Goal: Task Accomplishment & Management: Manage account settings

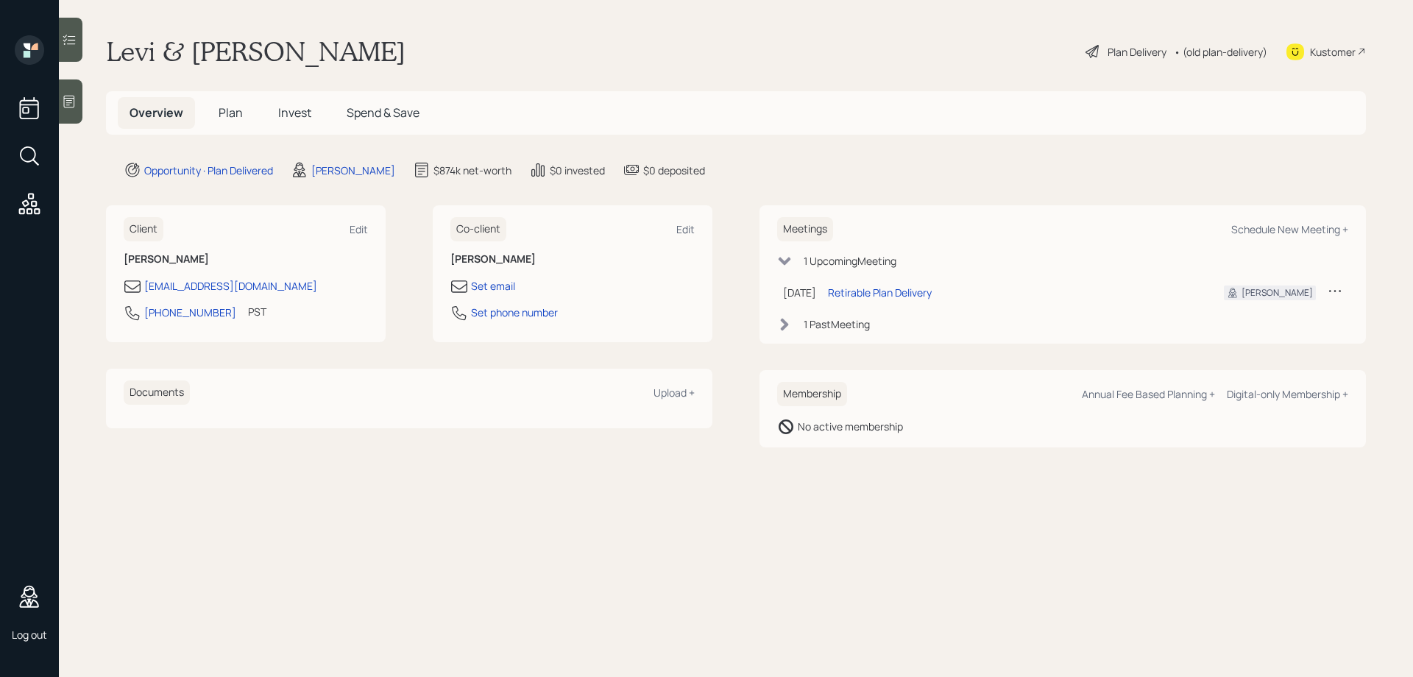
click at [224, 116] on span "Plan" at bounding box center [231, 112] width 24 height 16
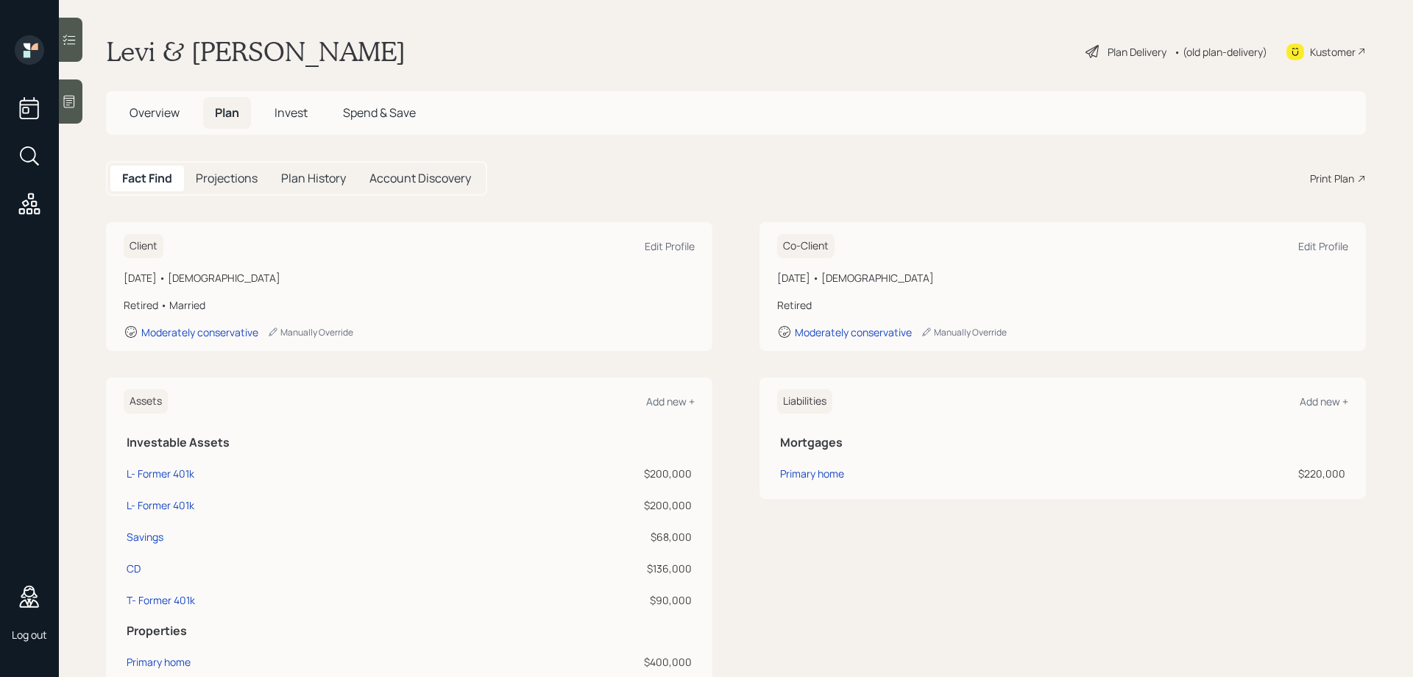
click at [1327, 179] on div "Print Plan" at bounding box center [1332, 178] width 44 height 15
click at [292, 117] on span "Invest" at bounding box center [290, 112] width 33 height 16
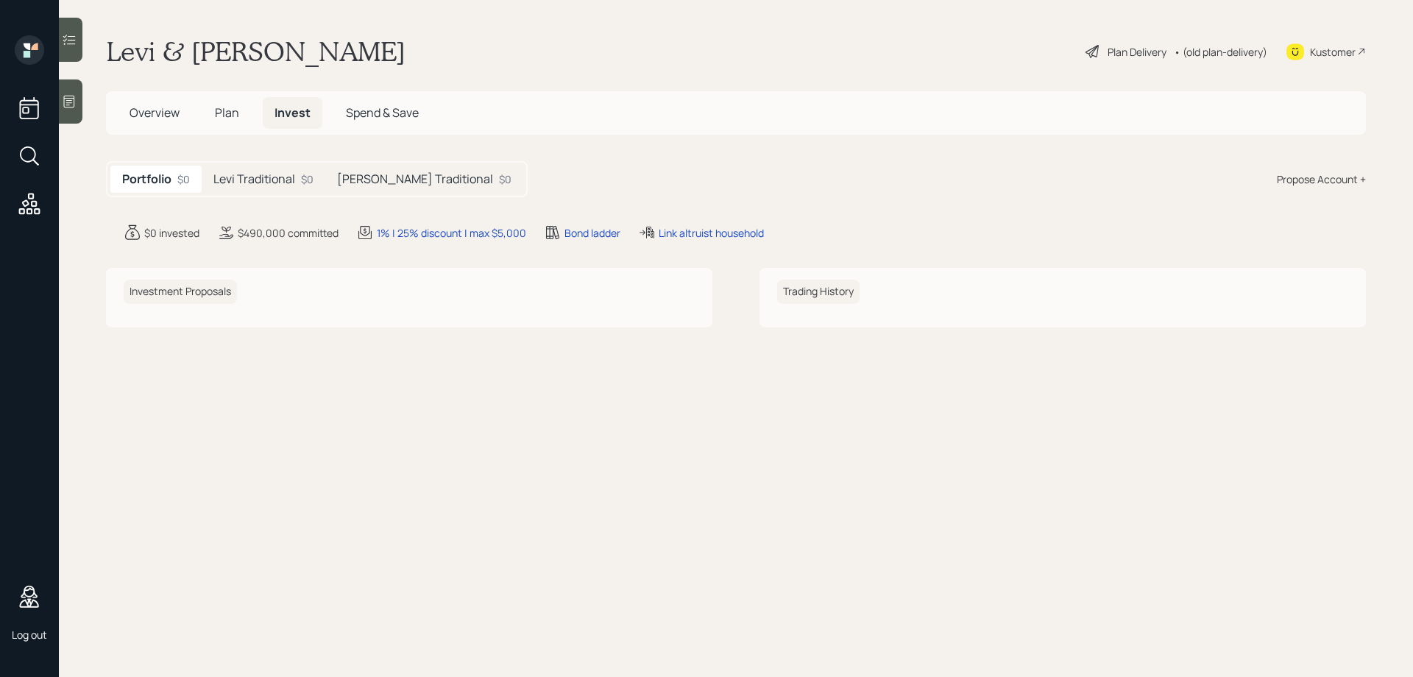
click at [259, 181] on h5 "Levi Traditional" at bounding box center [254, 179] width 82 height 14
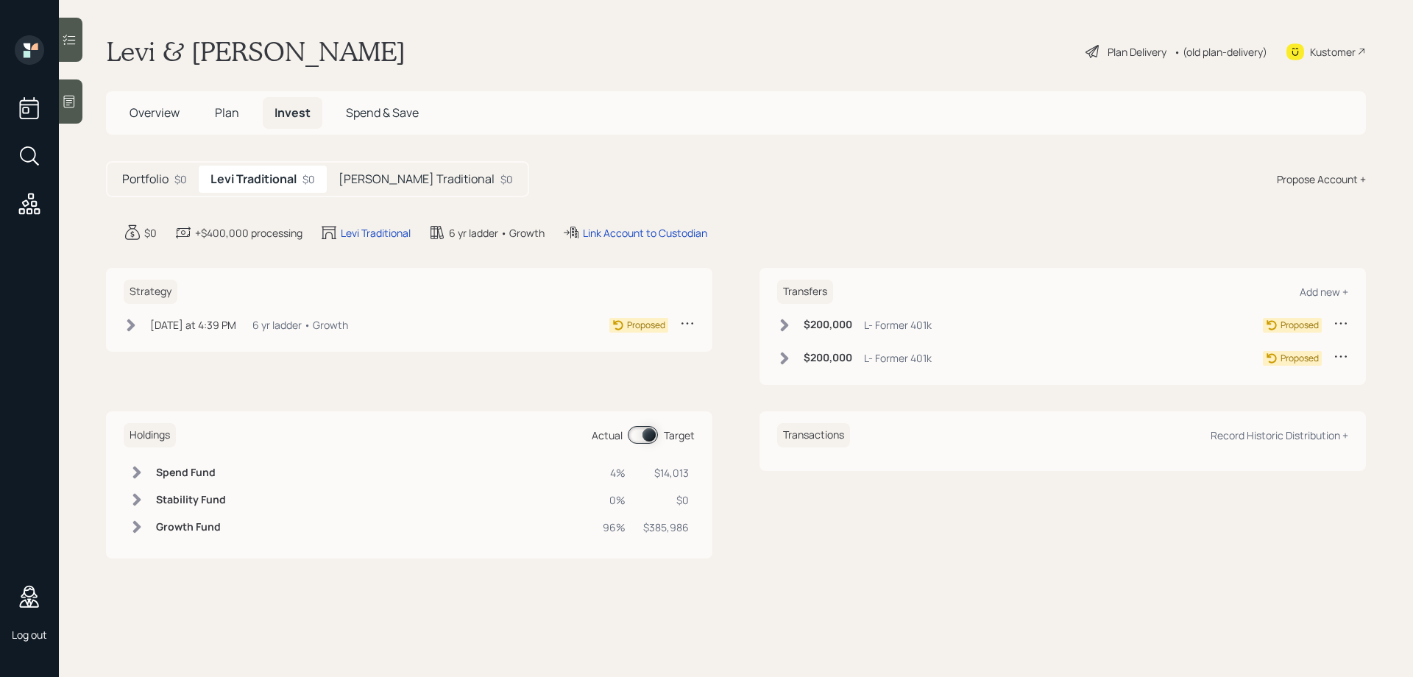
click at [220, 116] on span "Plan" at bounding box center [227, 112] width 24 height 16
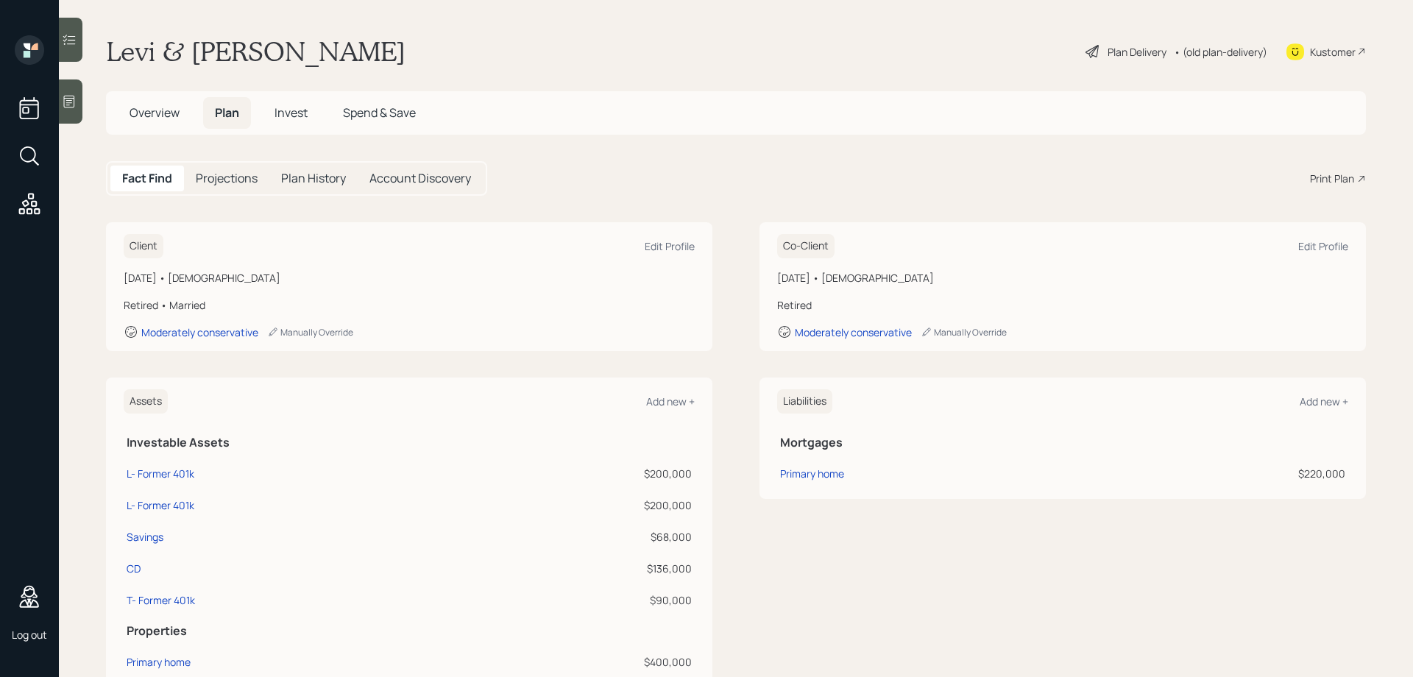
click at [246, 166] on div "Projections" at bounding box center [226, 179] width 85 height 26
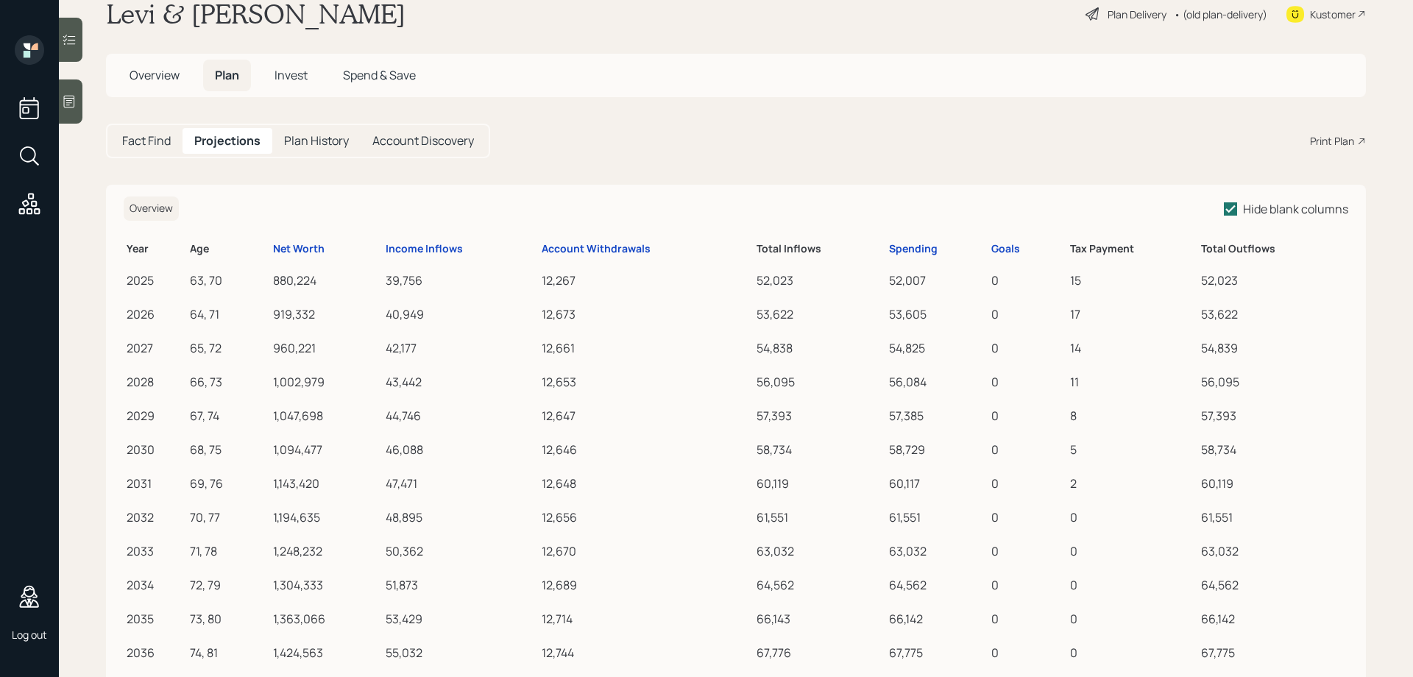
scroll to position [35, 0]
click at [593, 252] on div "Account Withdrawals" at bounding box center [596, 251] width 109 height 13
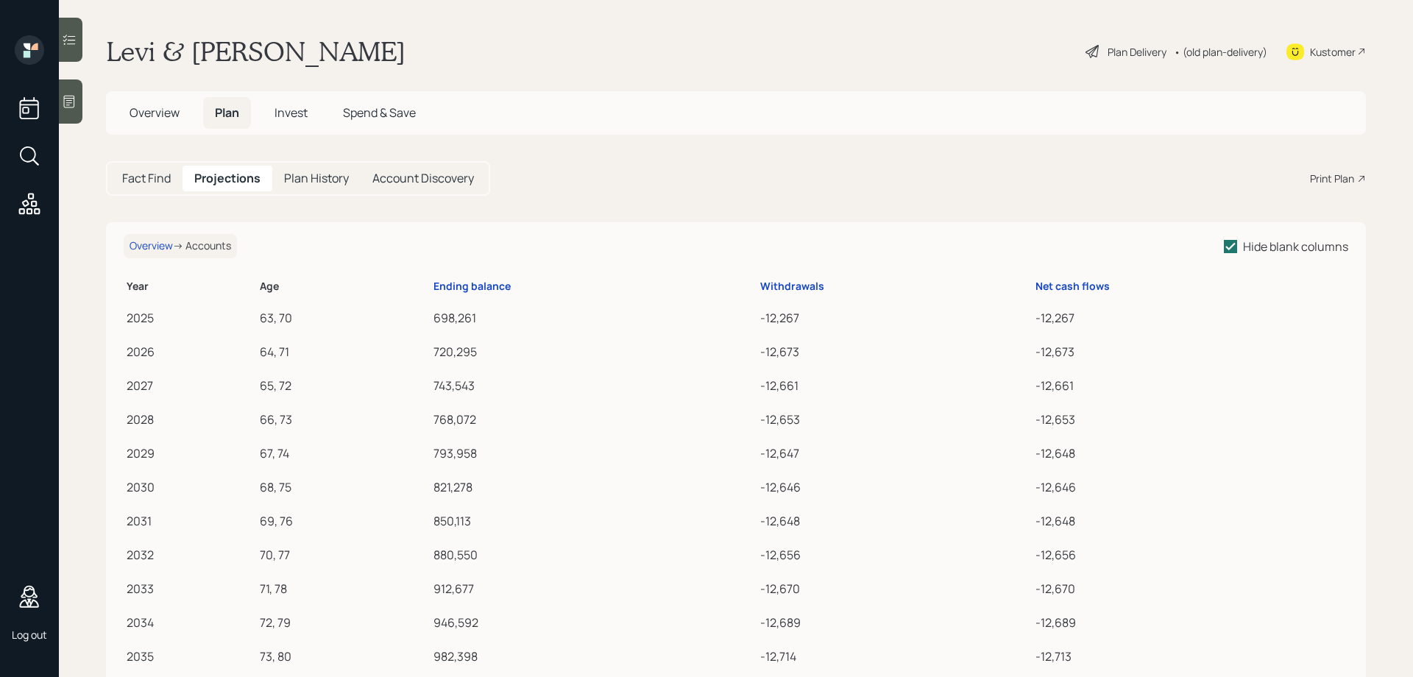
click at [143, 185] on h5 "Fact Find" at bounding box center [146, 178] width 49 height 14
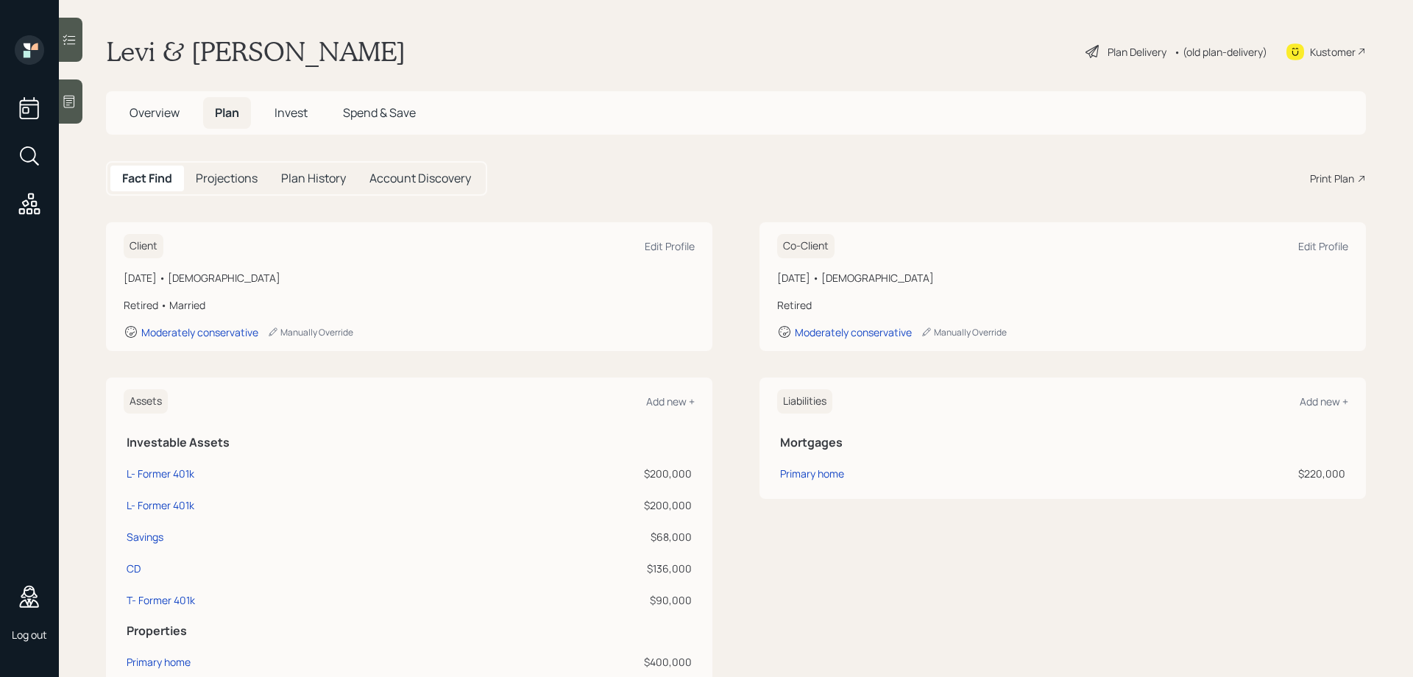
click at [143, 124] on h5 "Overview" at bounding box center [155, 113] width 74 height 32
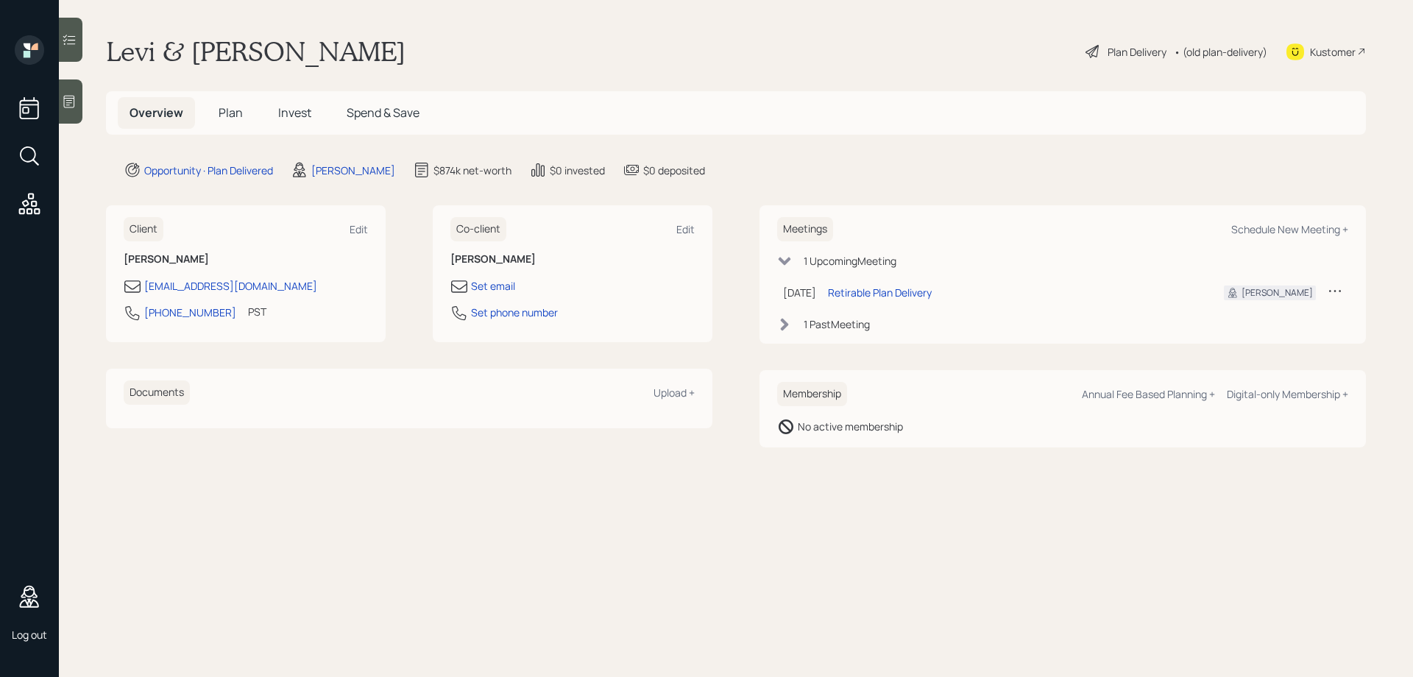
click at [1112, 46] on div "Plan Delivery" at bounding box center [1136, 51] width 59 height 15
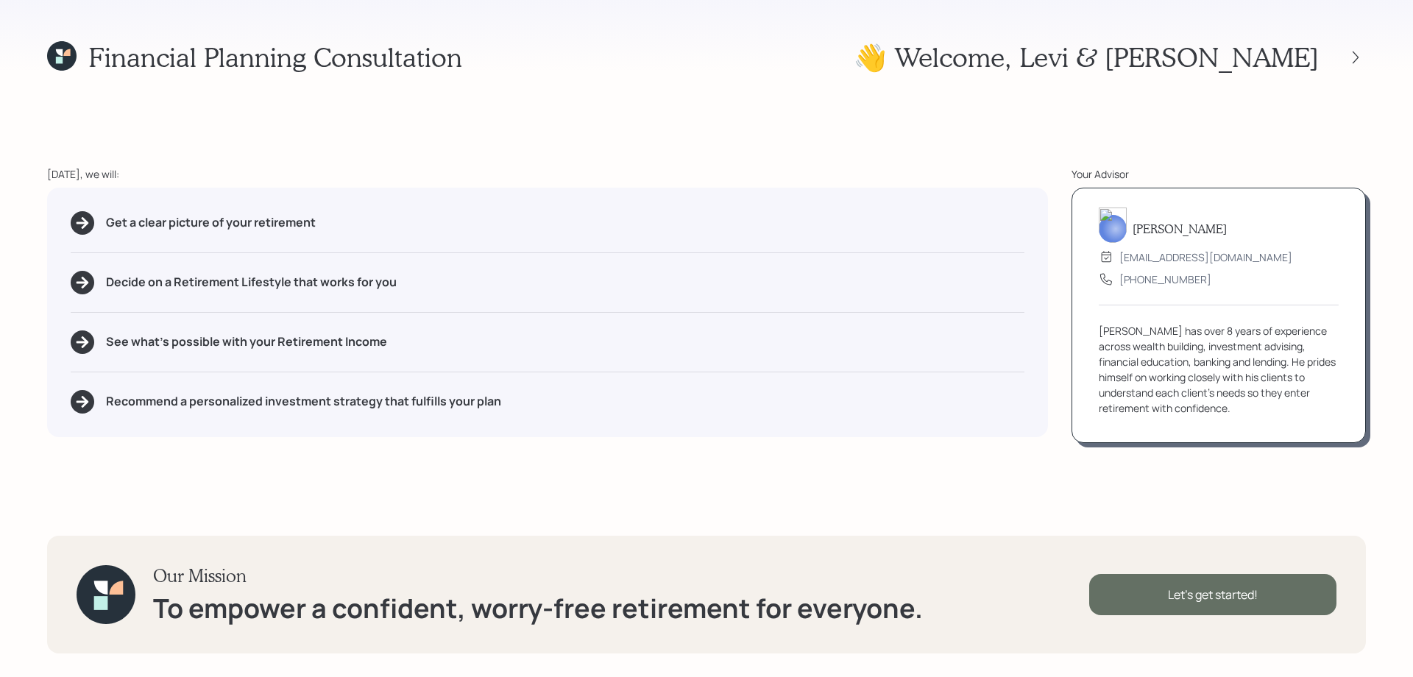
click at [1147, 589] on div "Let's get started!" at bounding box center [1212, 594] width 247 height 41
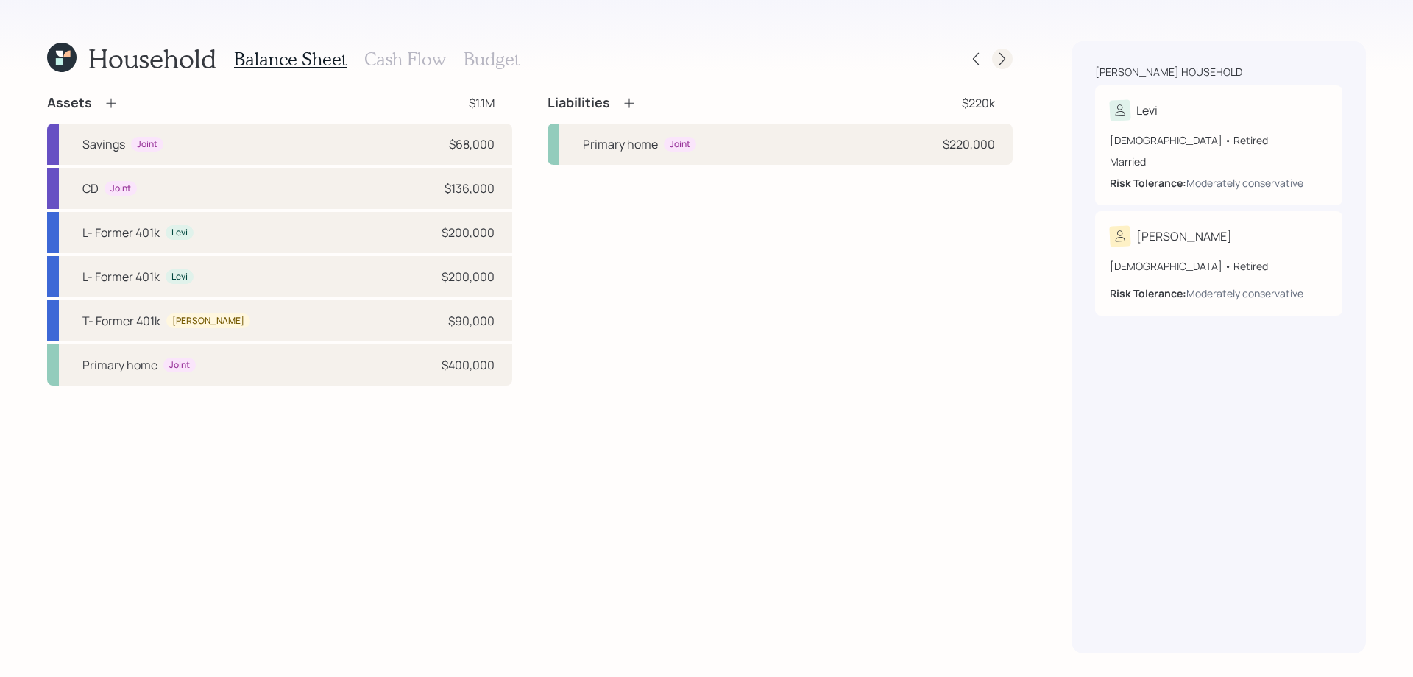
click at [1007, 58] on icon at bounding box center [1002, 59] width 15 height 15
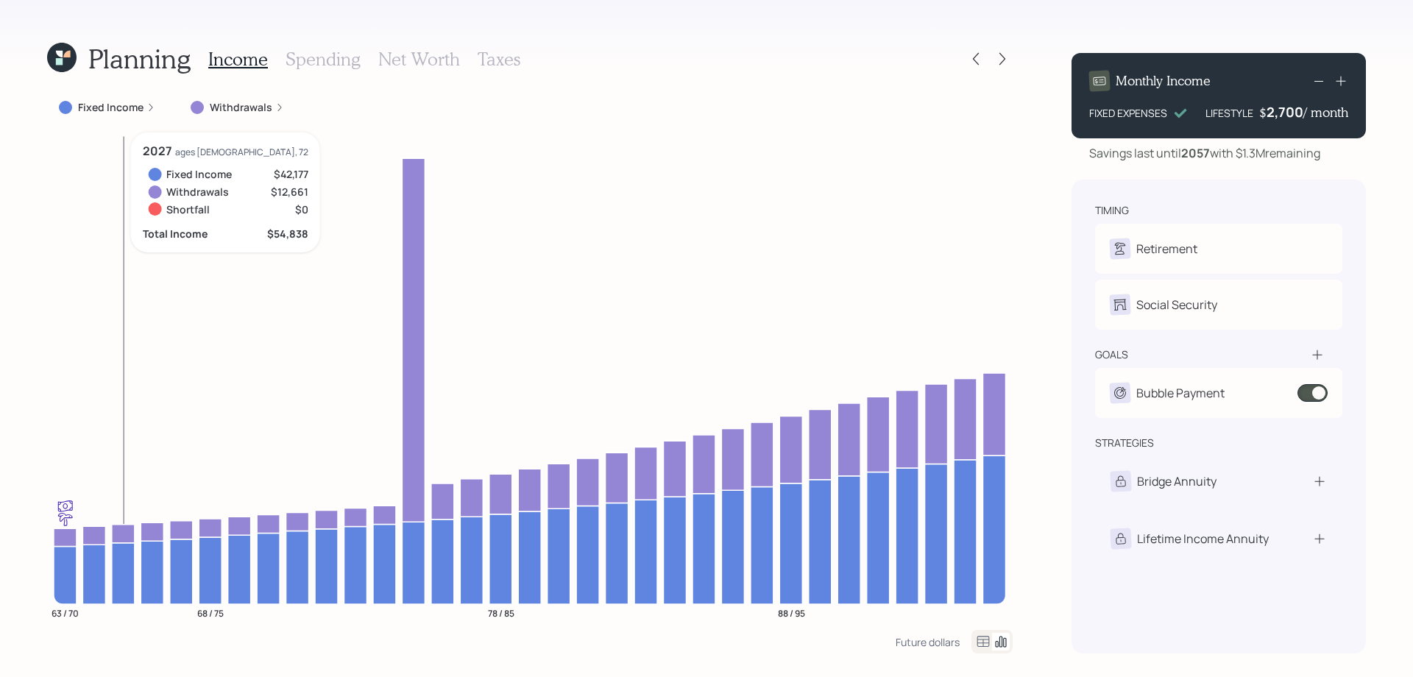
click at [122, 530] on icon at bounding box center [123, 533] width 23 height 18
click at [486, 57] on h3 "Taxes" at bounding box center [499, 59] width 43 height 21
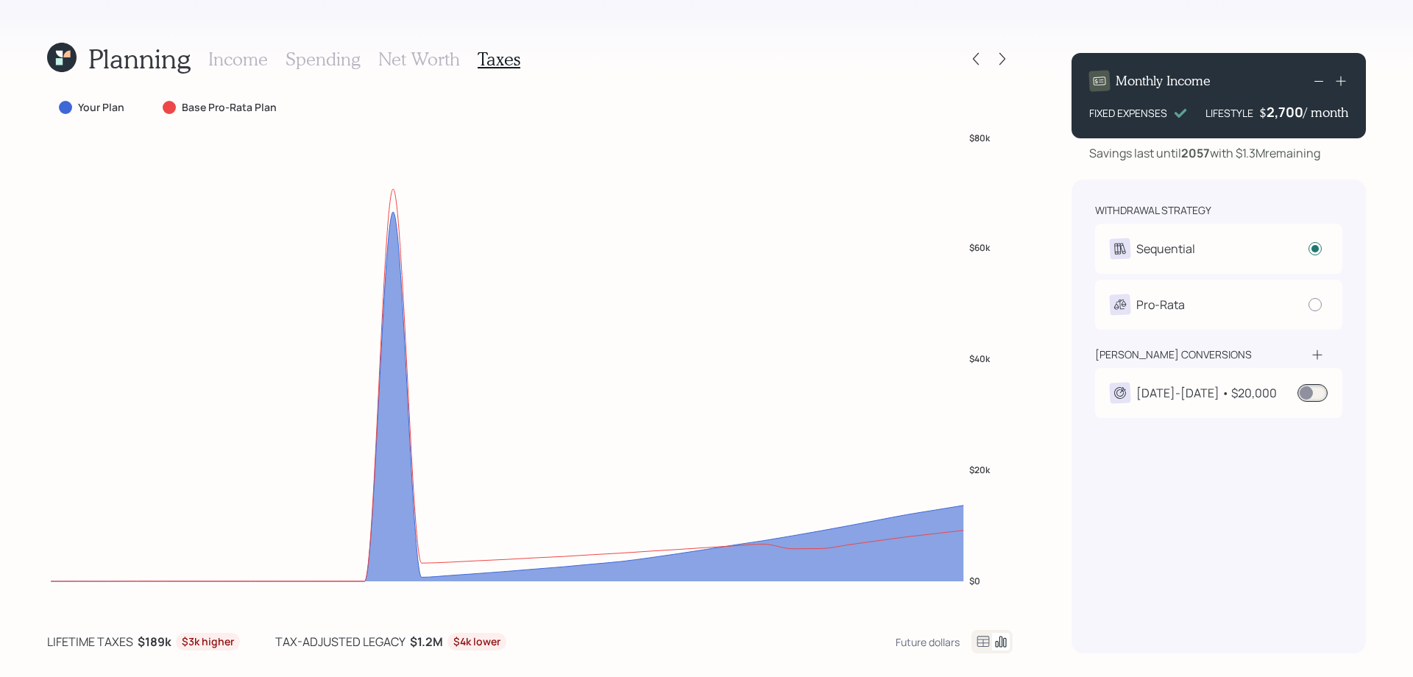
click at [1316, 391] on span at bounding box center [1312, 393] width 30 height 18
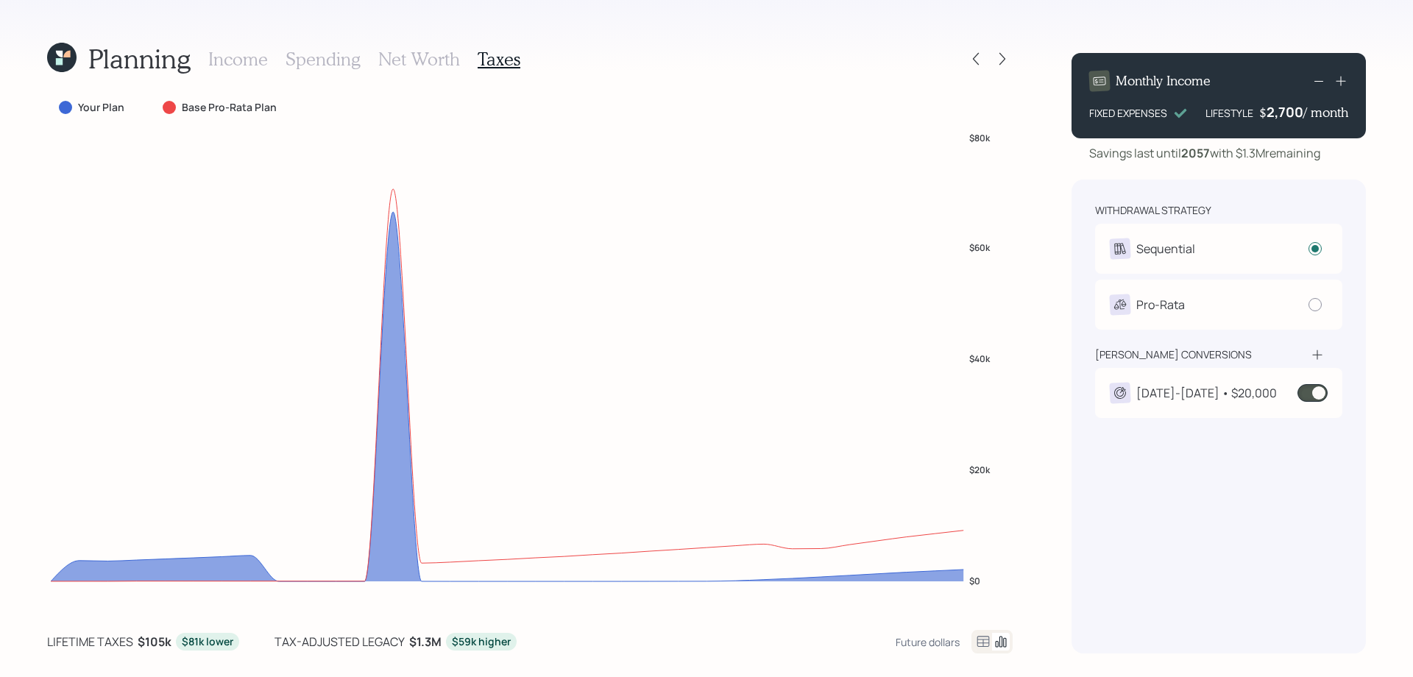
click at [1316, 391] on span at bounding box center [1312, 393] width 30 height 18
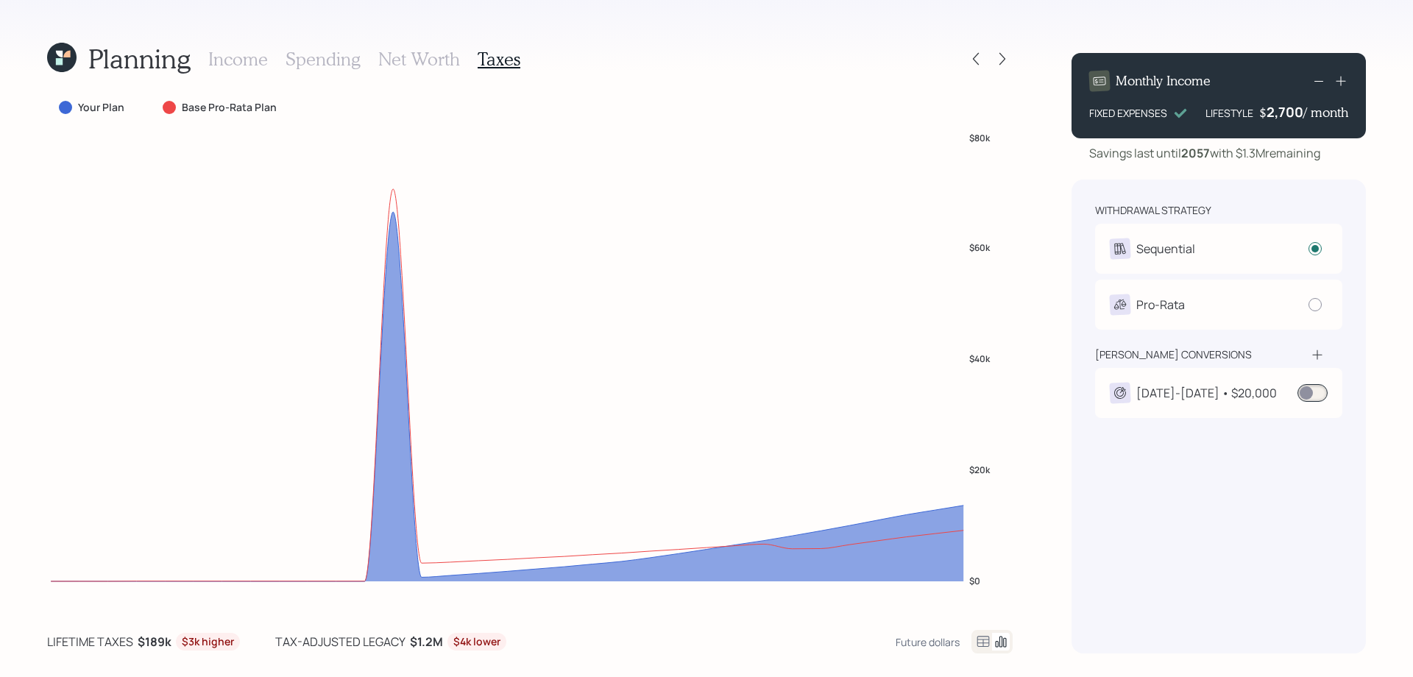
click at [232, 63] on h3 "Income" at bounding box center [238, 59] width 60 height 21
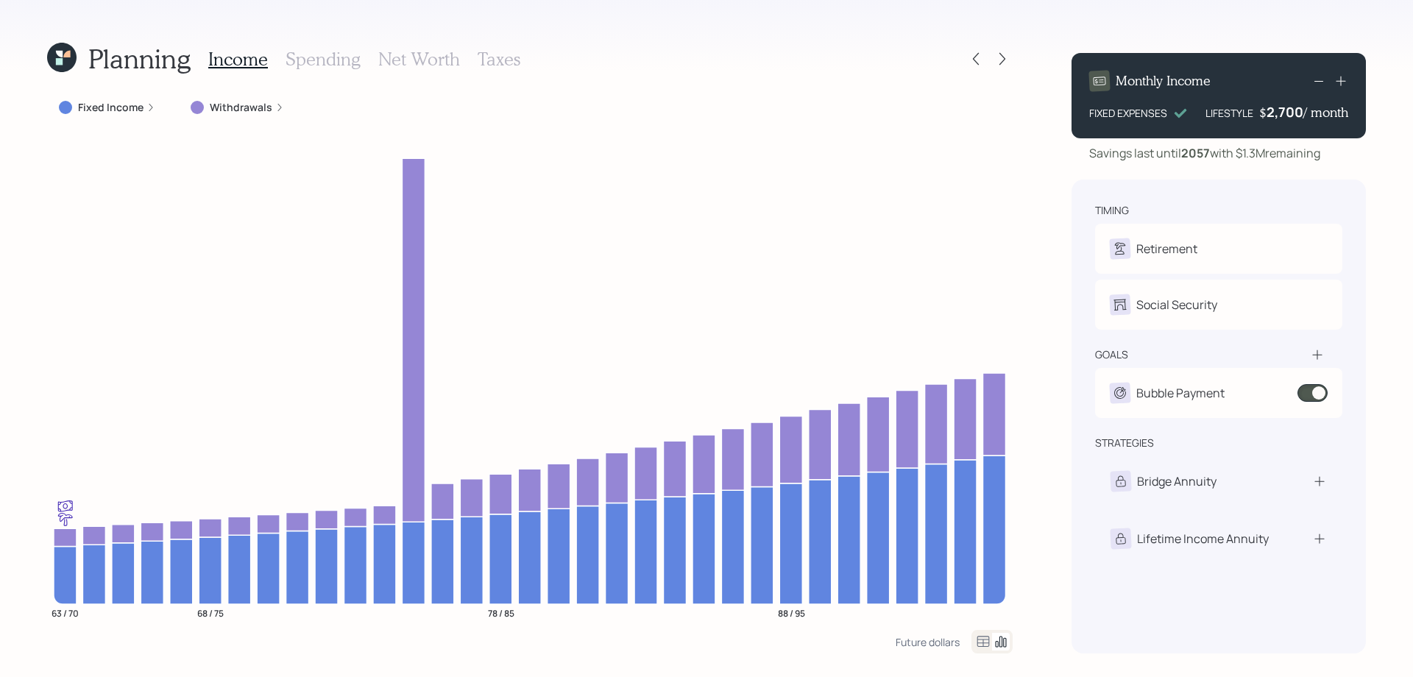
click at [315, 52] on h3 "Spending" at bounding box center [323, 59] width 75 height 21
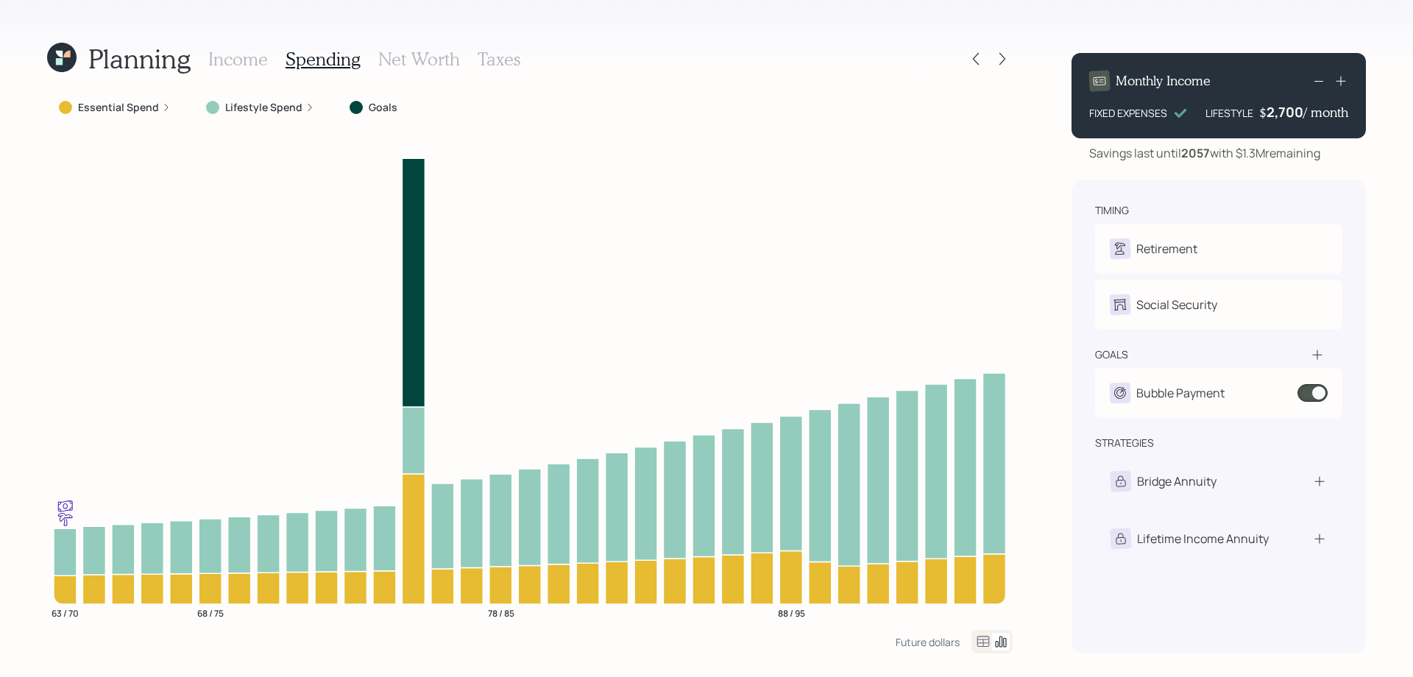
click at [980, 643] on icon at bounding box center [983, 642] width 18 height 18
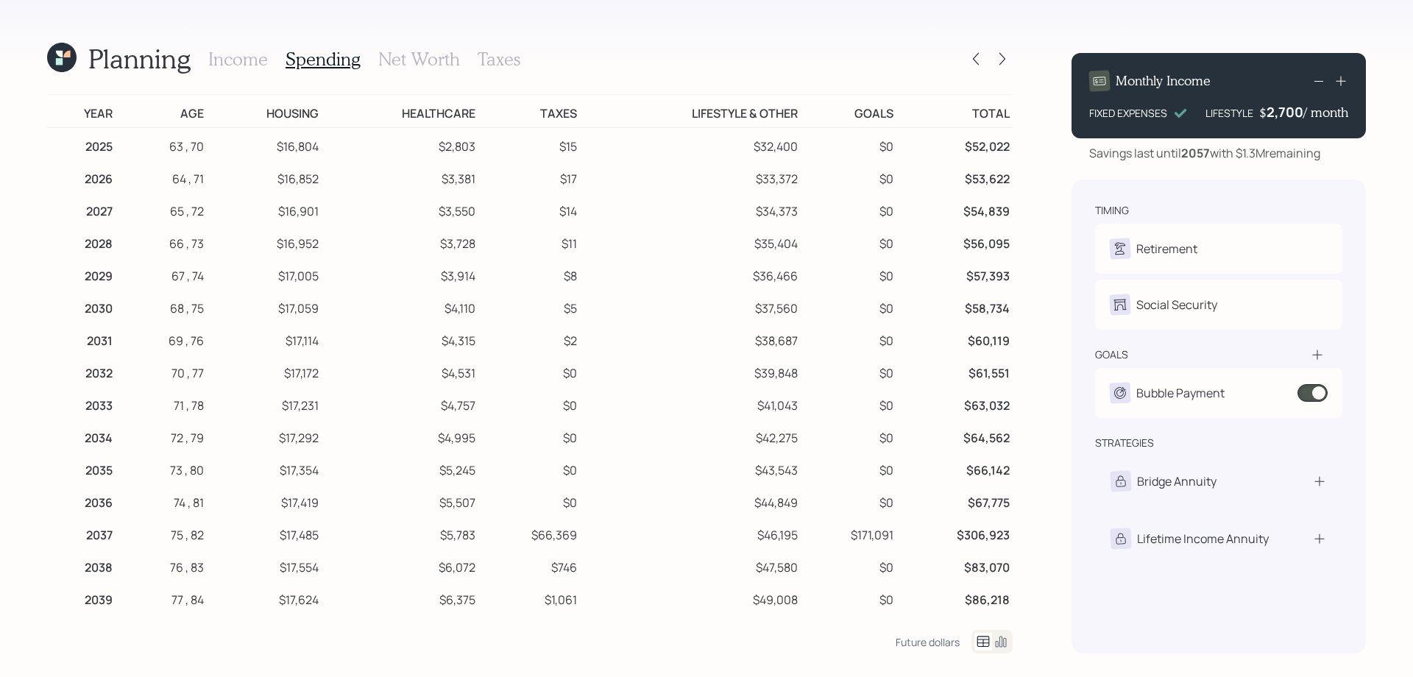
click at [500, 57] on h3 "Taxes" at bounding box center [499, 59] width 43 height 21
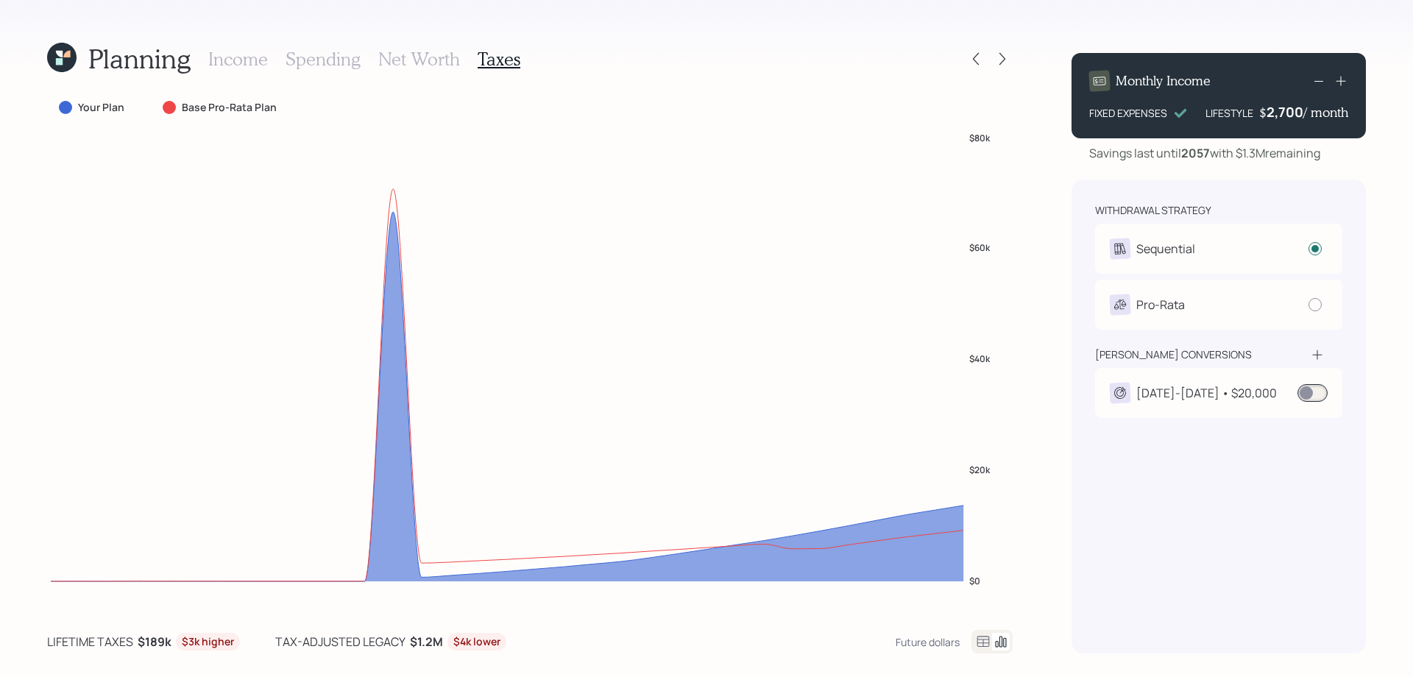
click at [979, 638] on icon at bounding box center [983, 642] width 18 height 18
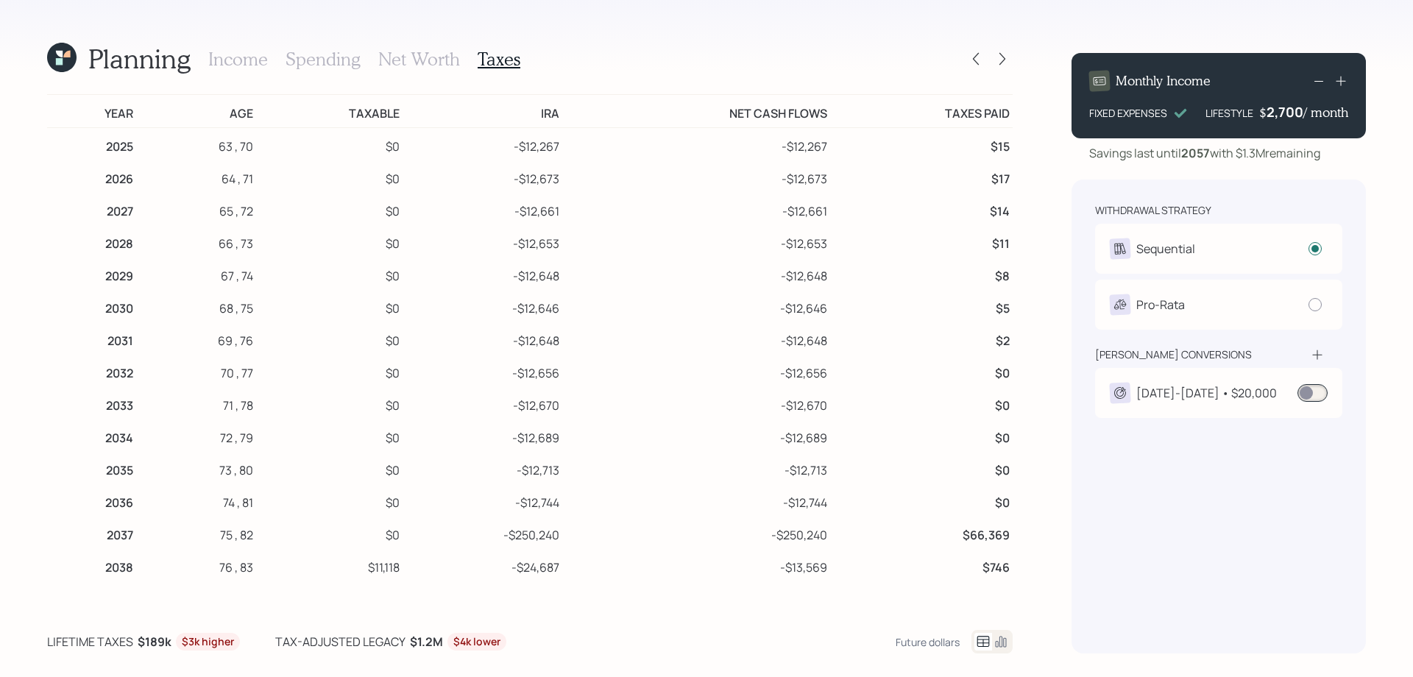
click at [293, 62] on h3 "Spending" at bounding box center [323, 59] width 75 height 21
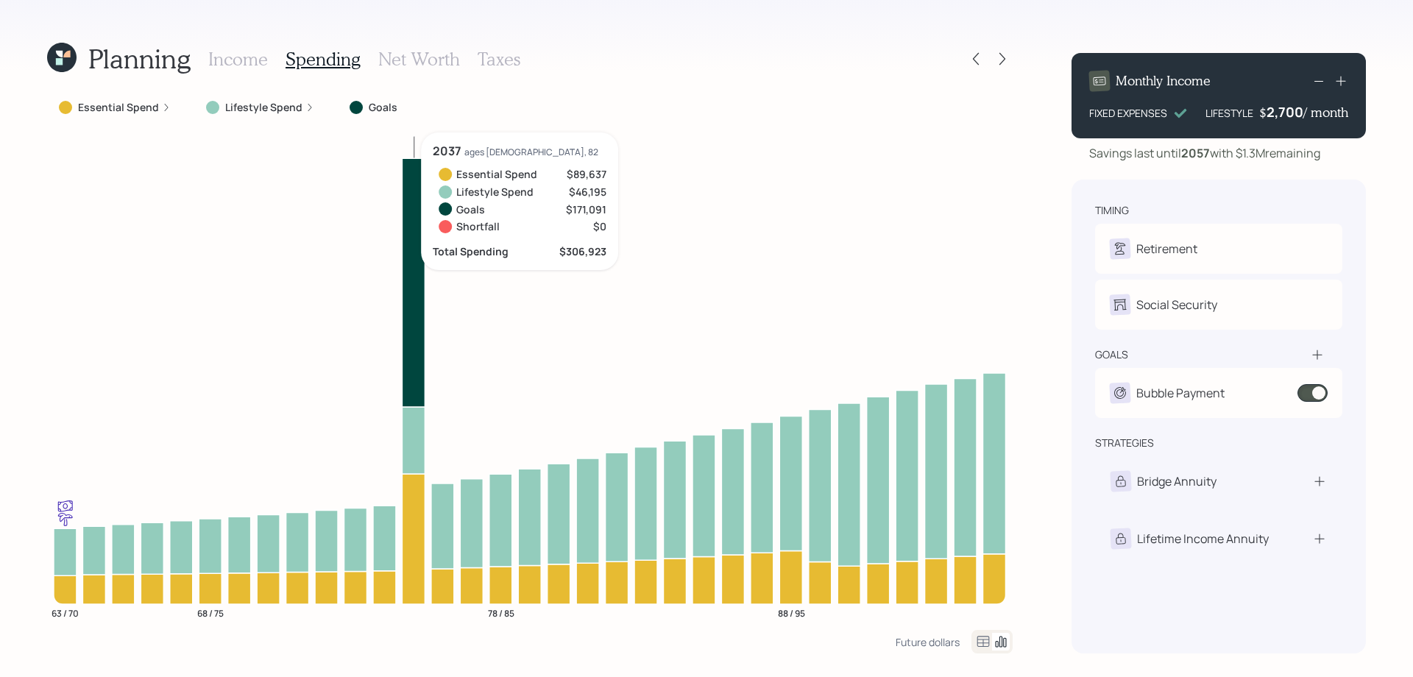
click at [410, 209] on icon at bounding box center [413, 282] width 23 height 249
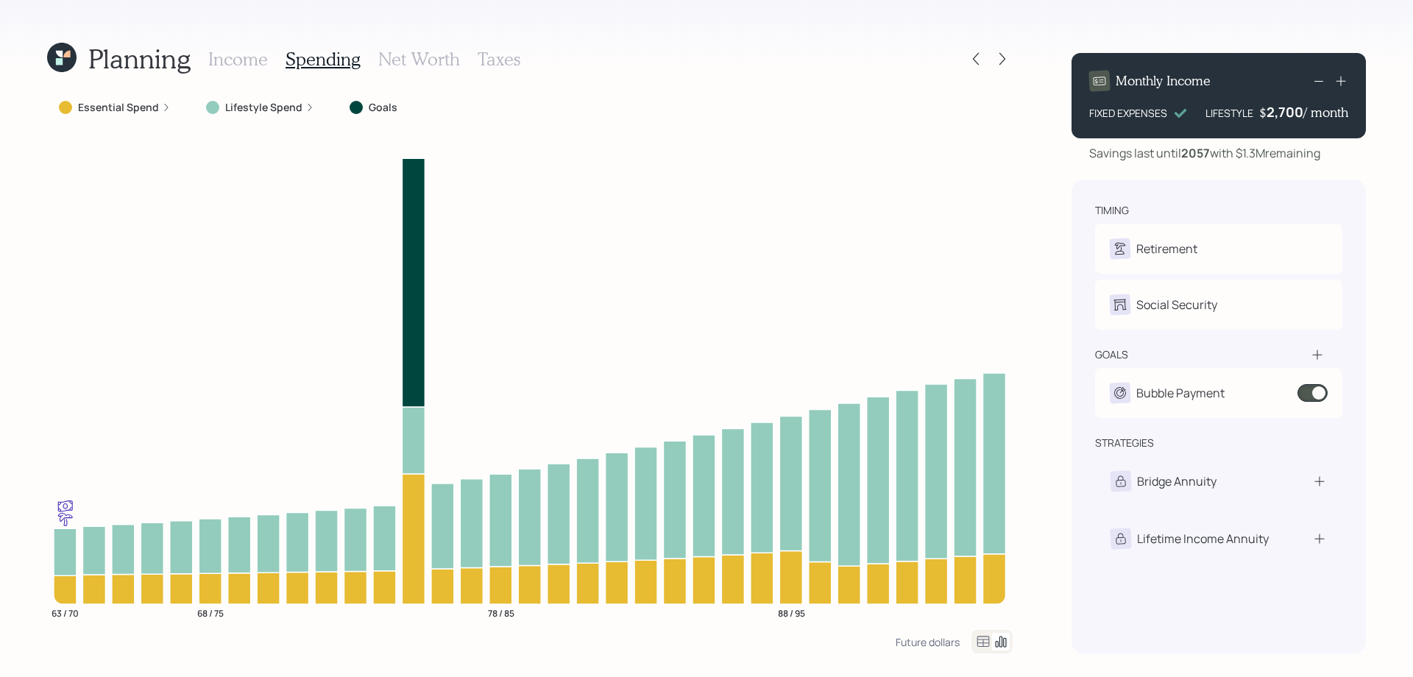
click at [244, 60] on h3 "Income" at bounding box center [238, 59] width 60 height 21
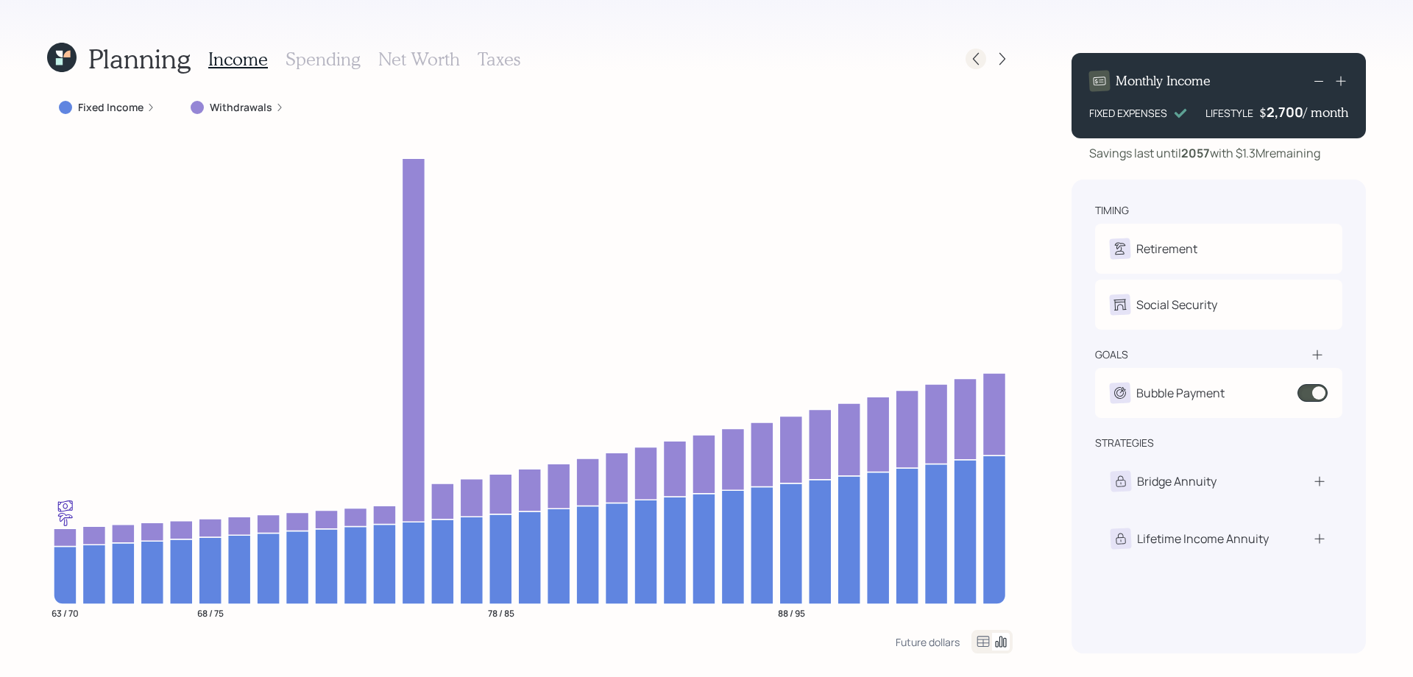
click at [976, 52] on icon at bounding box center [975, 59] width 15 height 15
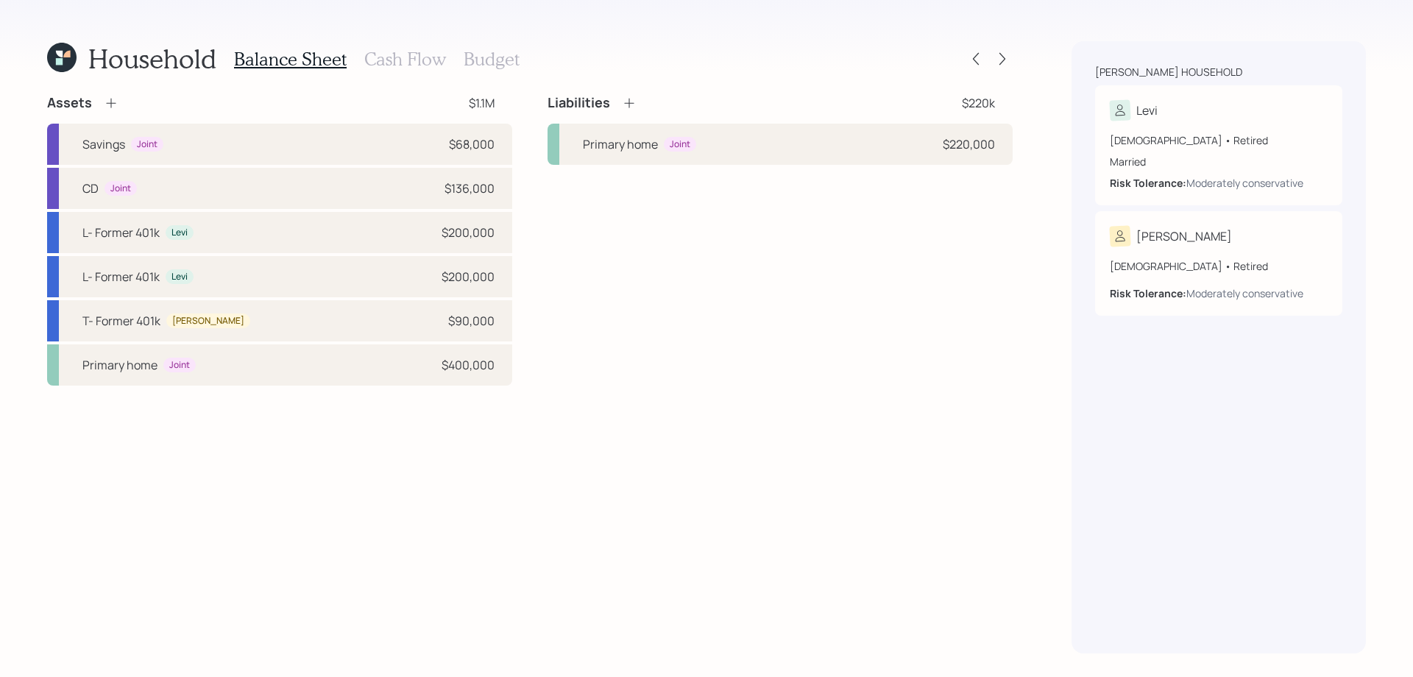
click at [62, 64] on icon at bounding box center [59, 61] width 7 height 7
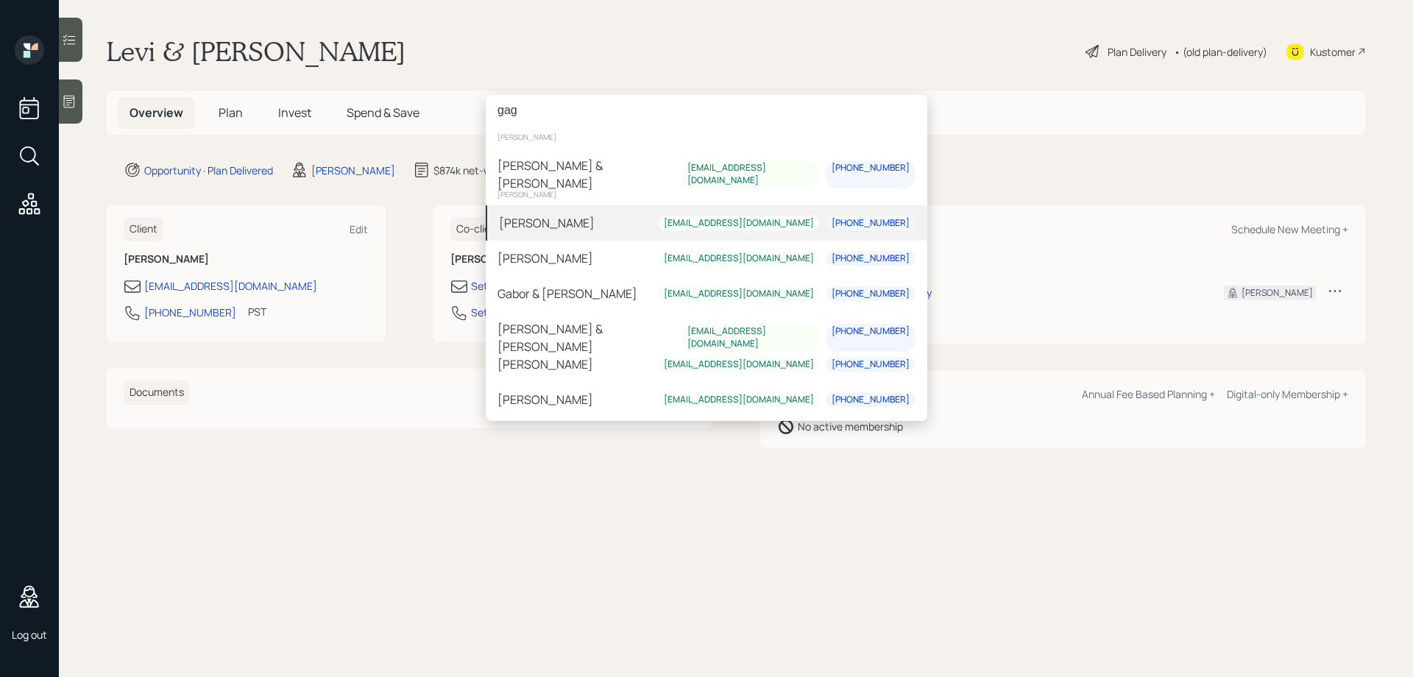
type input "gag"
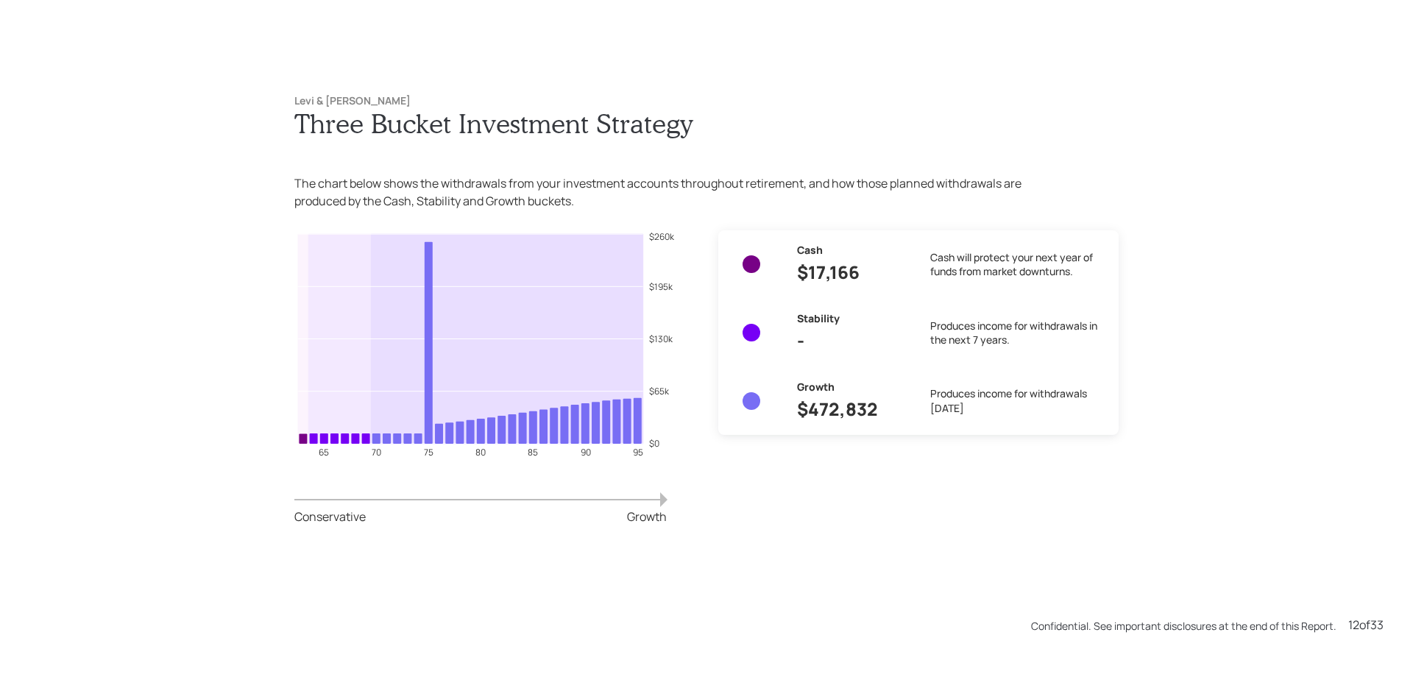
scroll to position [7447, 0]
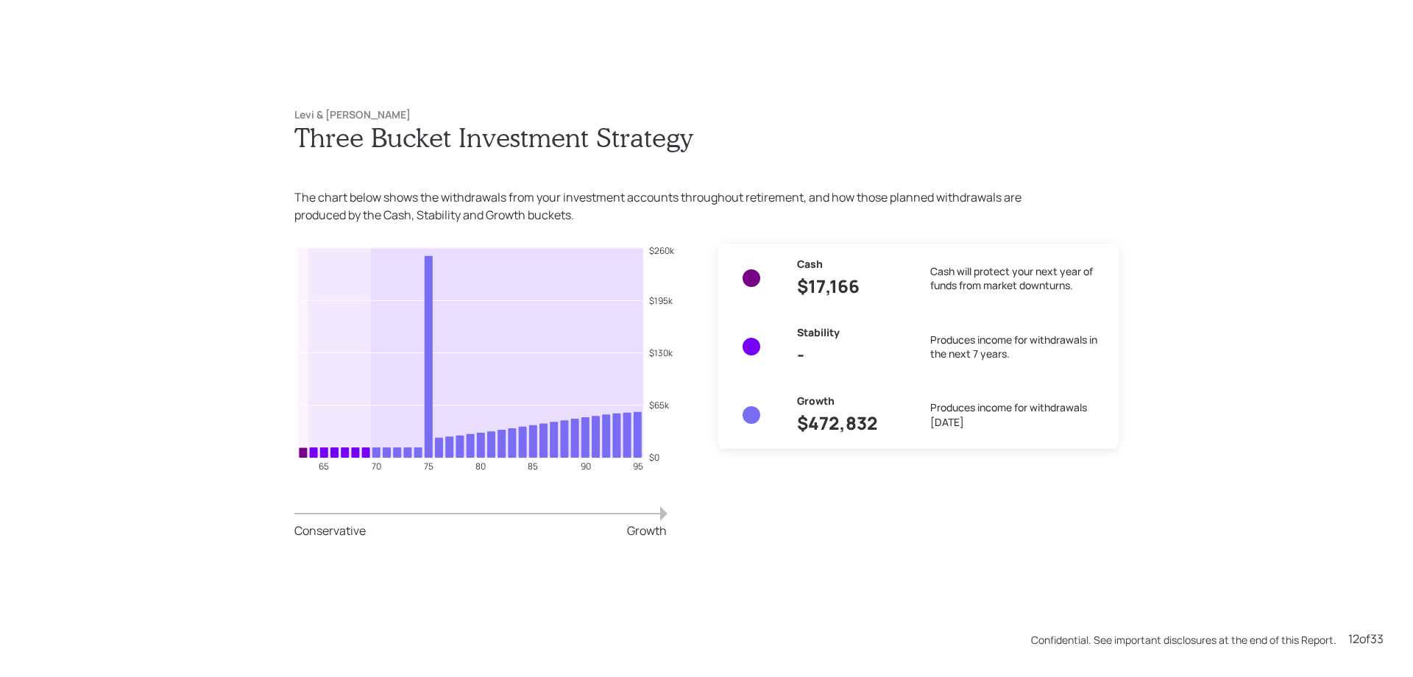
drag, startPoint x: 464, startPoint y: 130, endPoint x: 804, endPoint y: 63, distance: 346.6
click at [464, 123] on h1 "Three Bucket Investment Strategy" at bounding box center [706, 137] width 824 height 32
